Goal: Navigation & Orientation: Find specific page/section

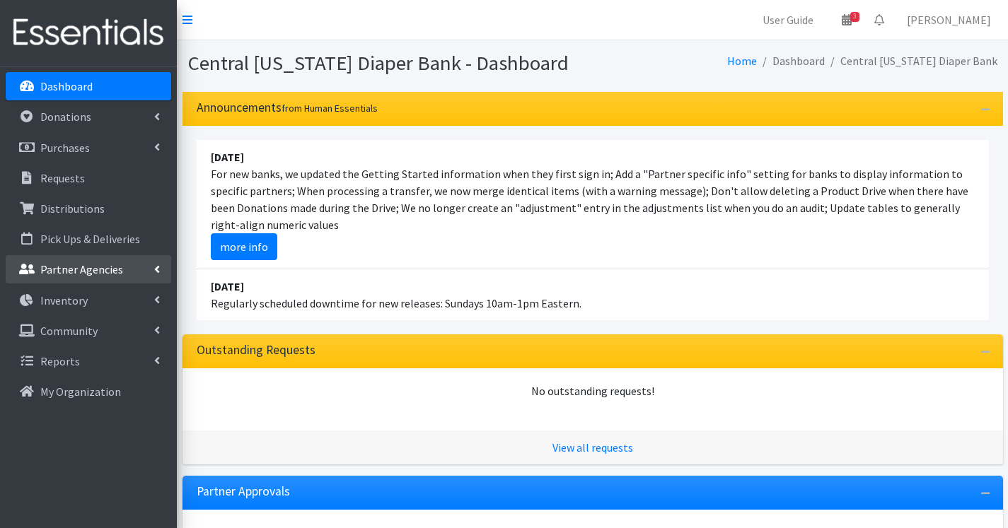
click at [80, 263] on p "Partner Agencies" at bounding box center [81, 269] width 83 height 14
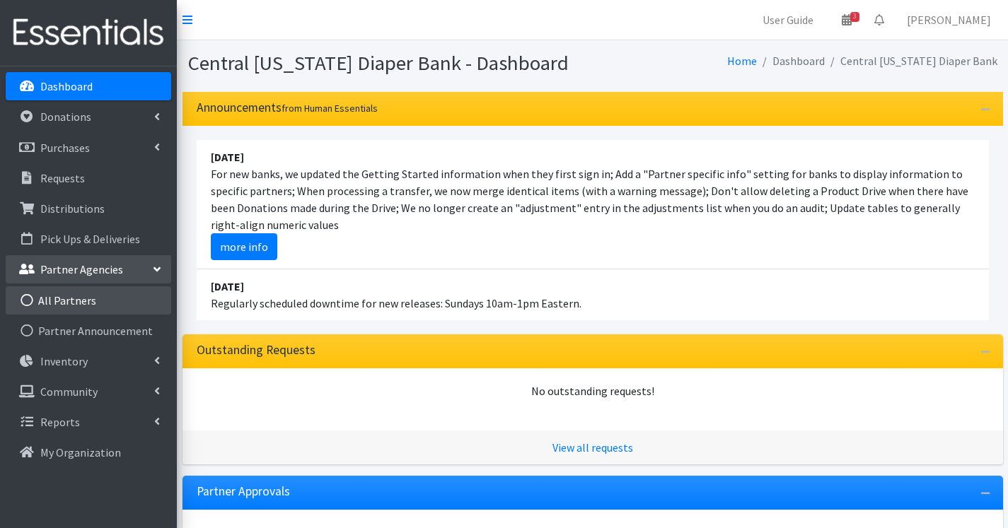
click at [90, 298] on link "All Partners" at bounding box center [89, 300] width 166 height 28
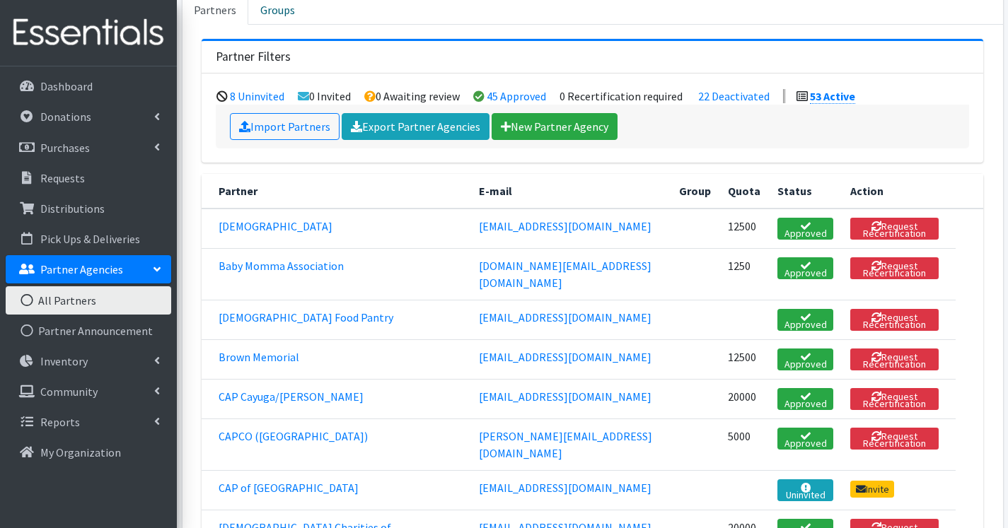
scroll to position [141, 0]
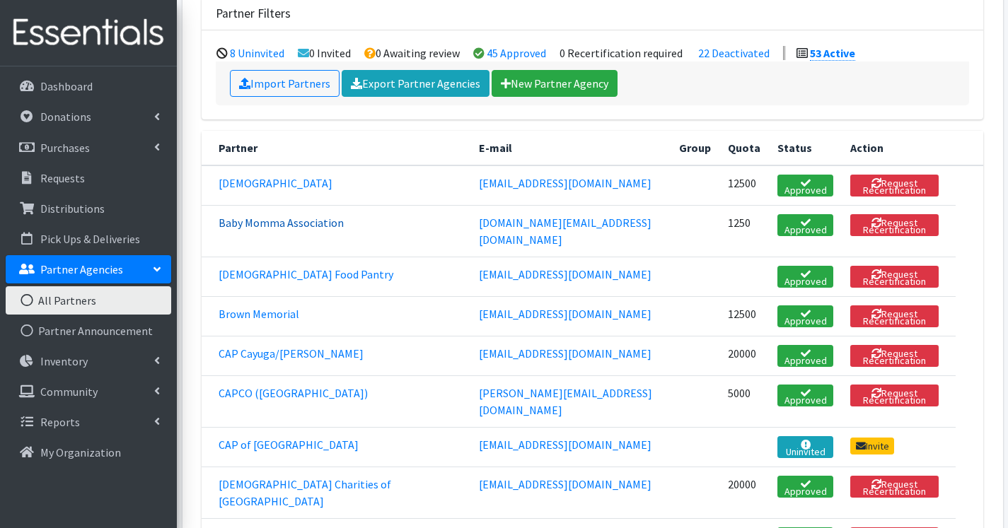
click at [323, 226] on link "Baby Momma Association" at bounding box center [281, 223] width 125 height 14
click at [252, 314] on link "Brown Memorial" at bounding box center [259, 314] width 81 height 14
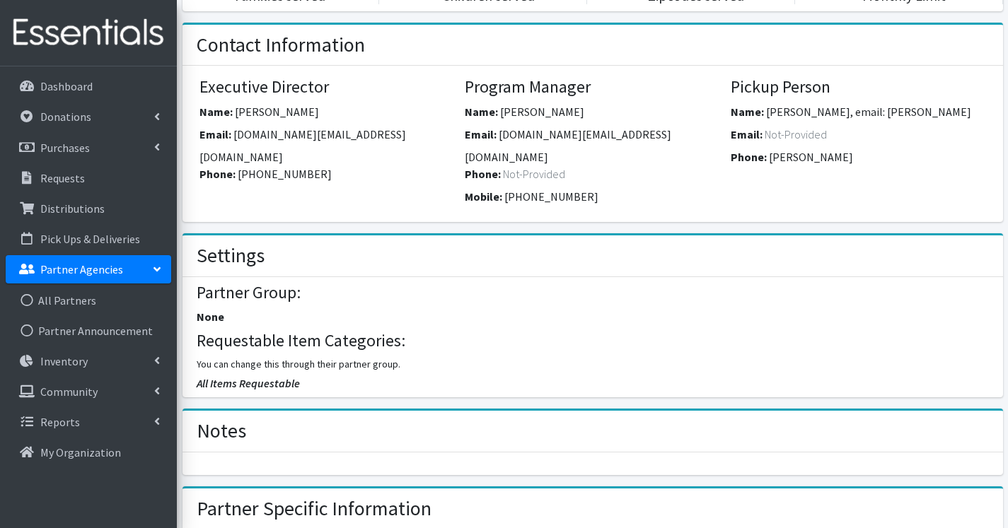
scroll to position [424, 0]
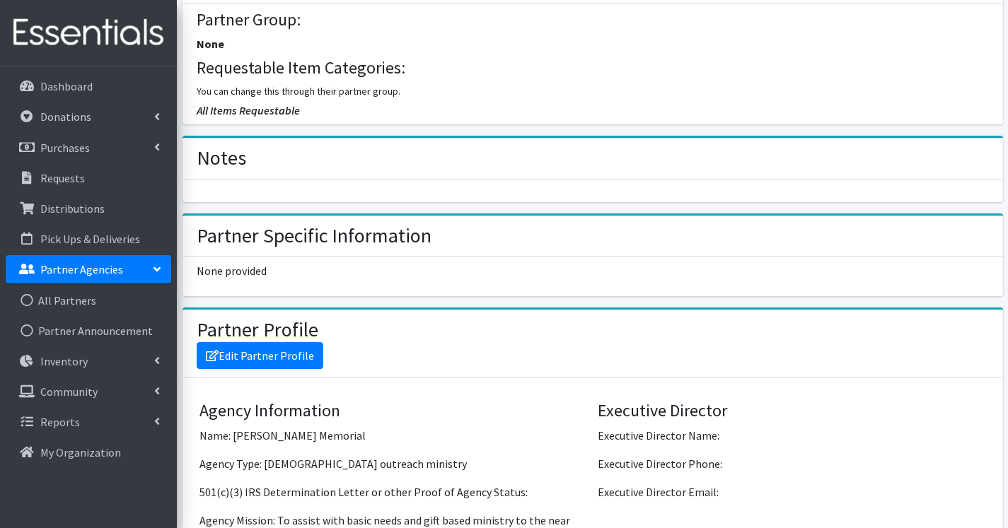
scroll to position [920, 0]
